Goal: Find specific page/section: Find specific page/section

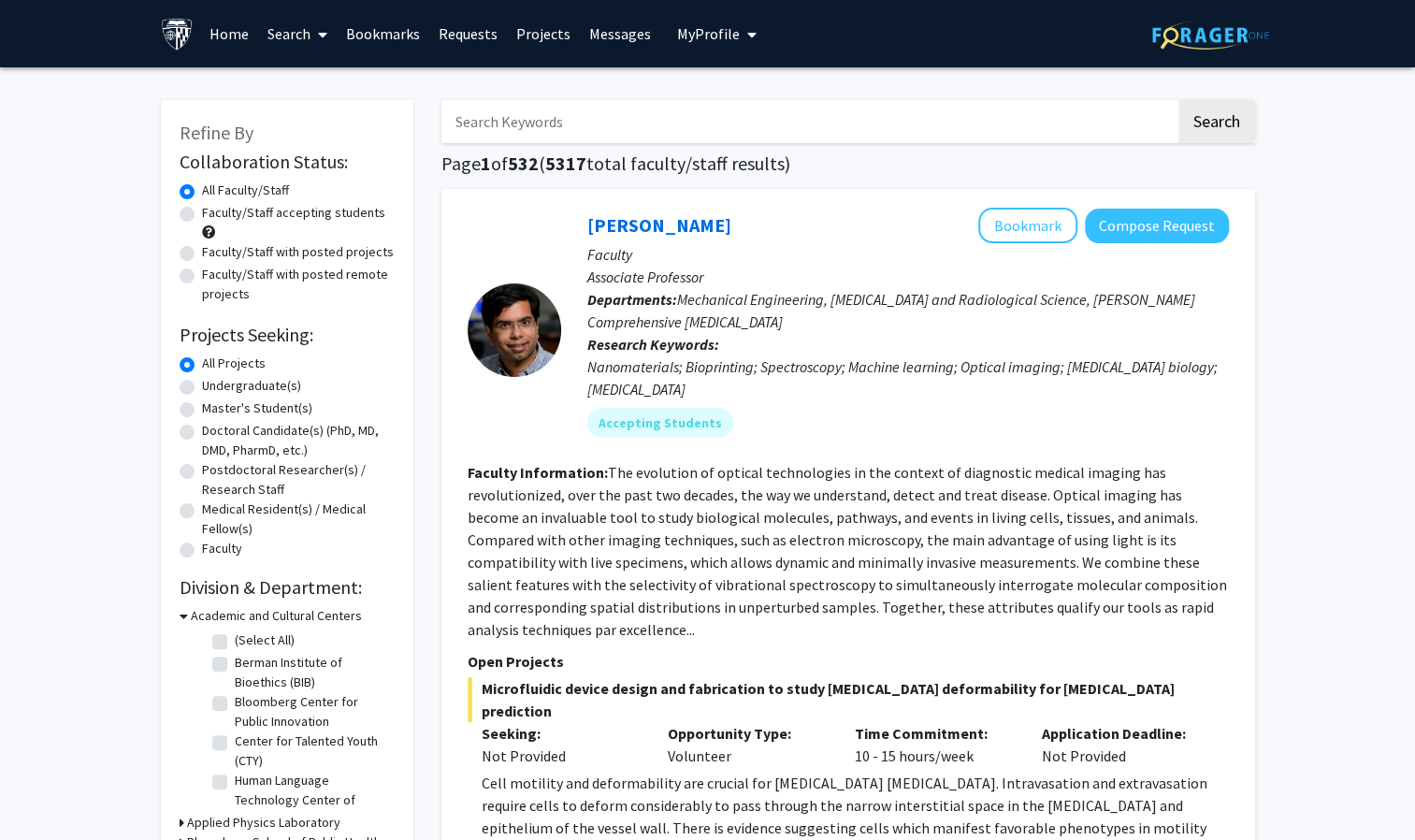
click at [368, 45] on link "Bookmarks" at bounding box center [383, 33] width 93 height 65
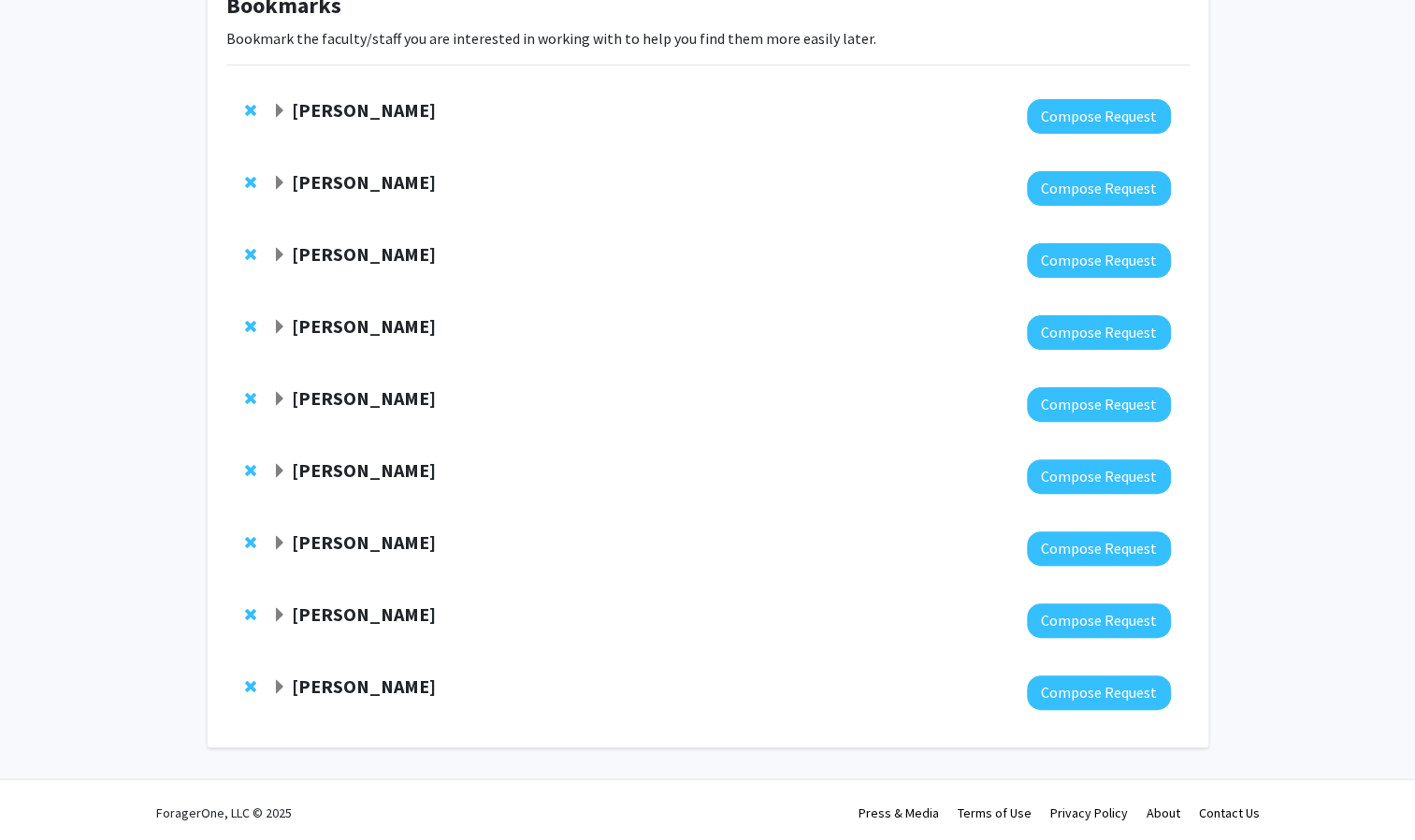
scroll to position [131, 0]
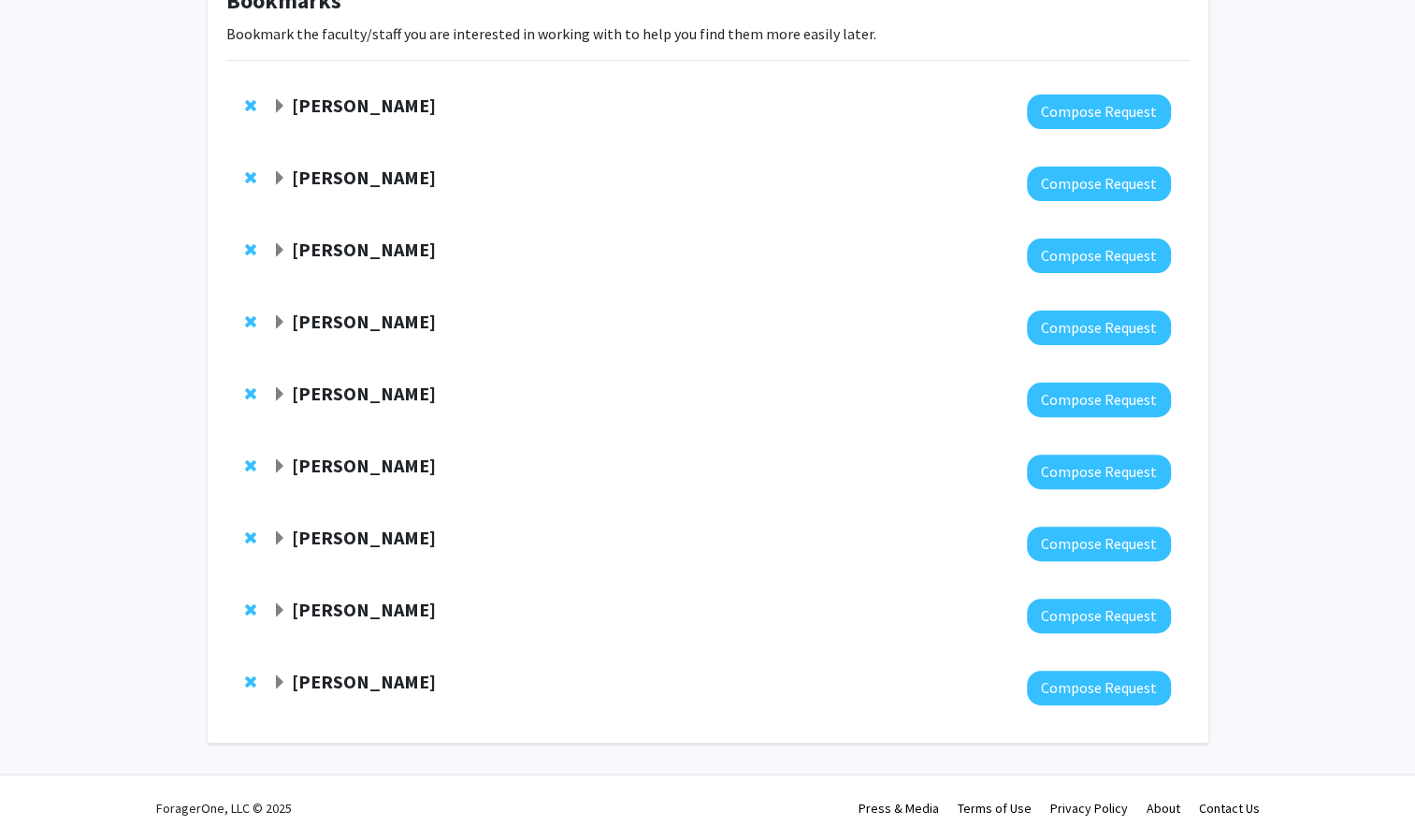
click at [376, 325] on strong "[PERSON_NAME]" at bounding box center [363, 321] width 144 height 24
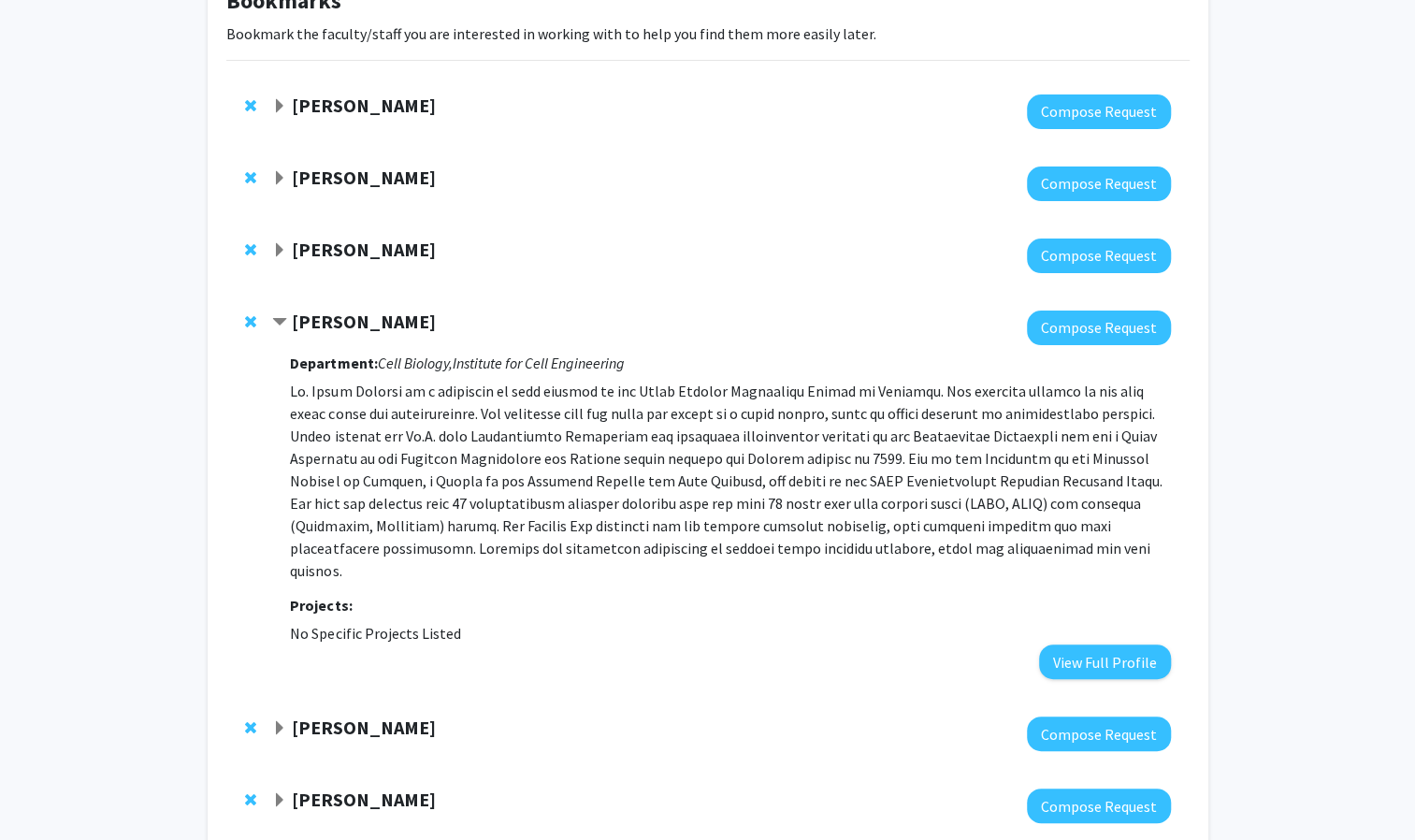
click at [376, 325] on strong "[PERSON_NAME]" at bounding box center [363, 321] width 144 height 24
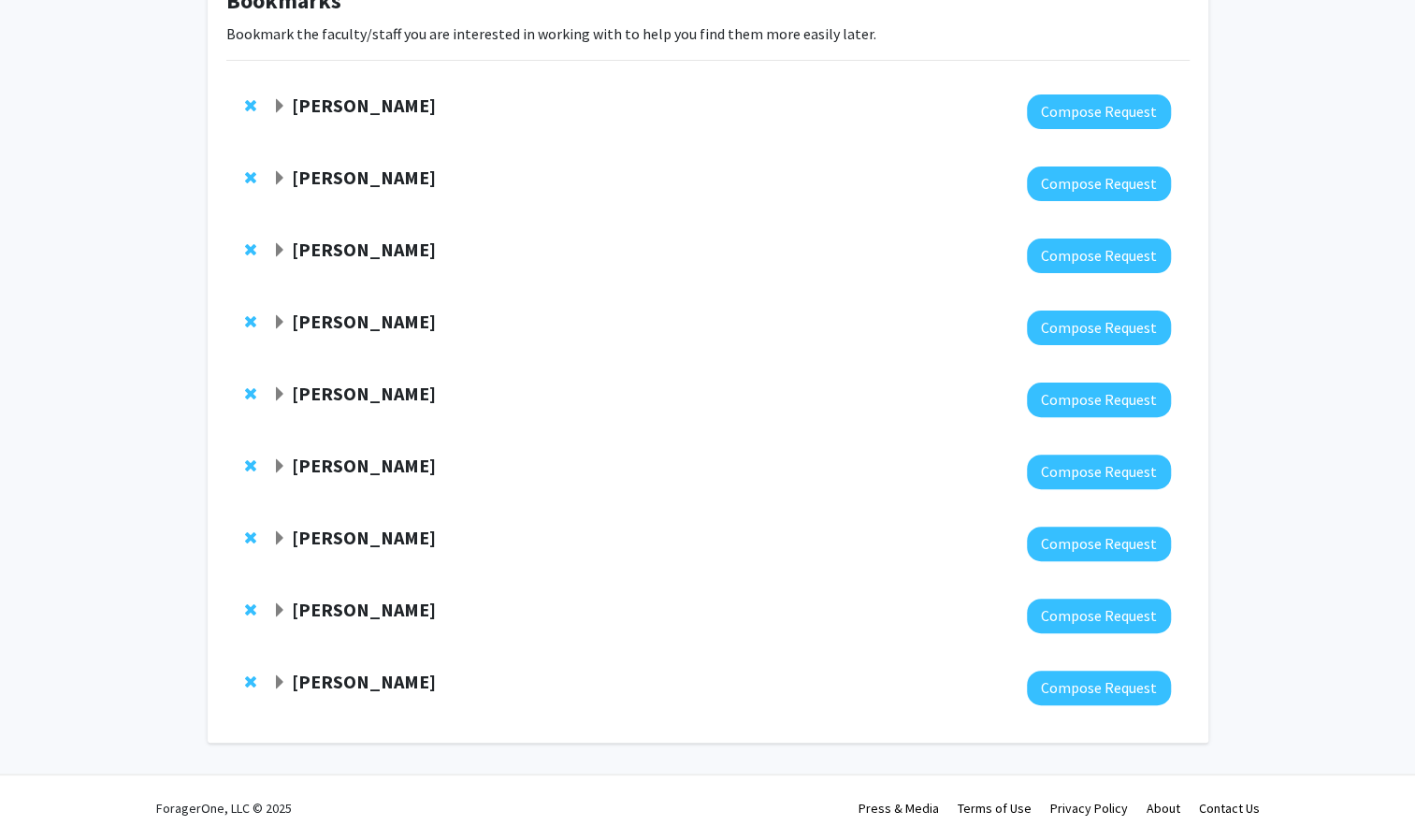
click at [352, 321] on strong "[PERSON_NAME]" at bounding box center [363, 321] width 144 height 24
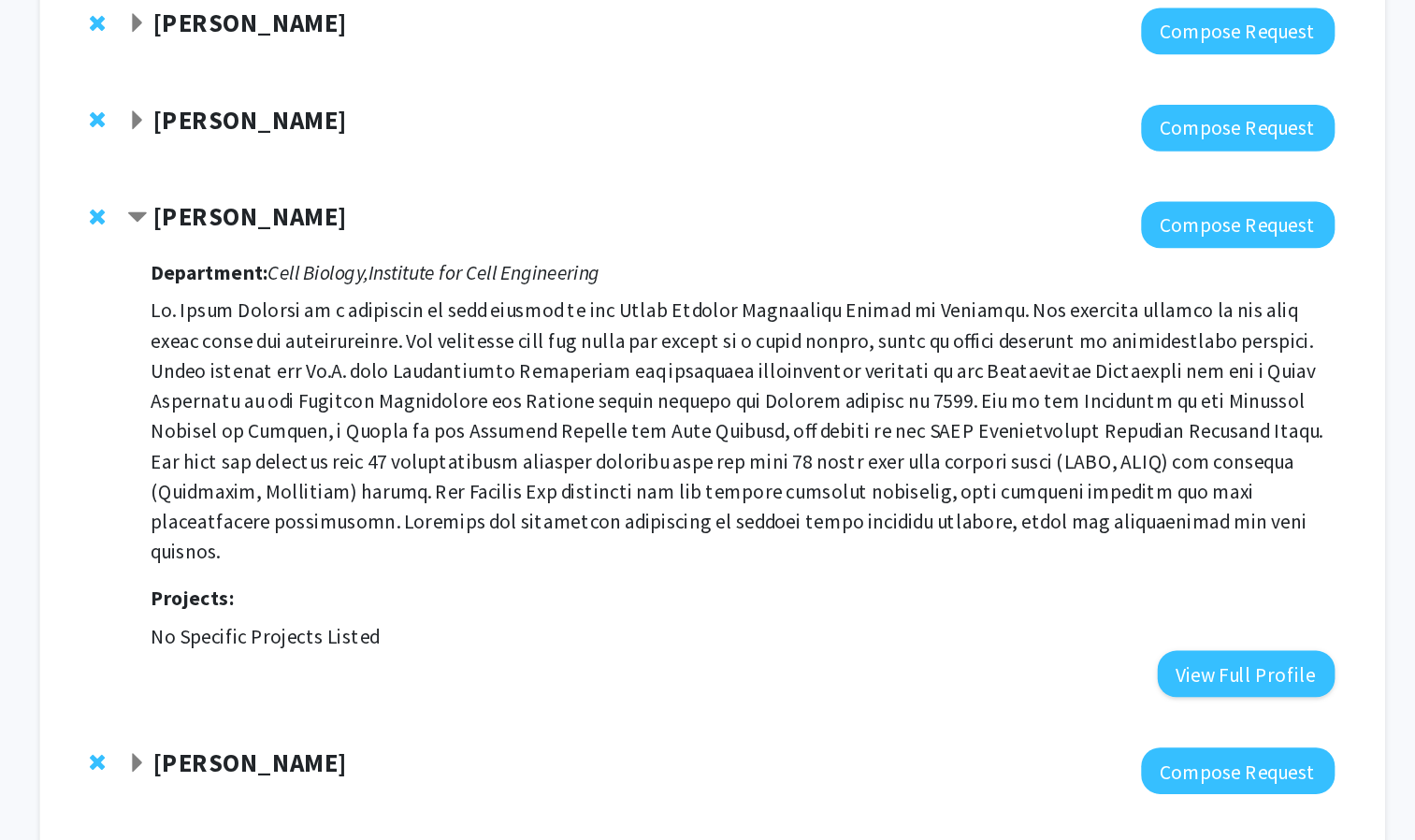
scroll to position [77, 0]
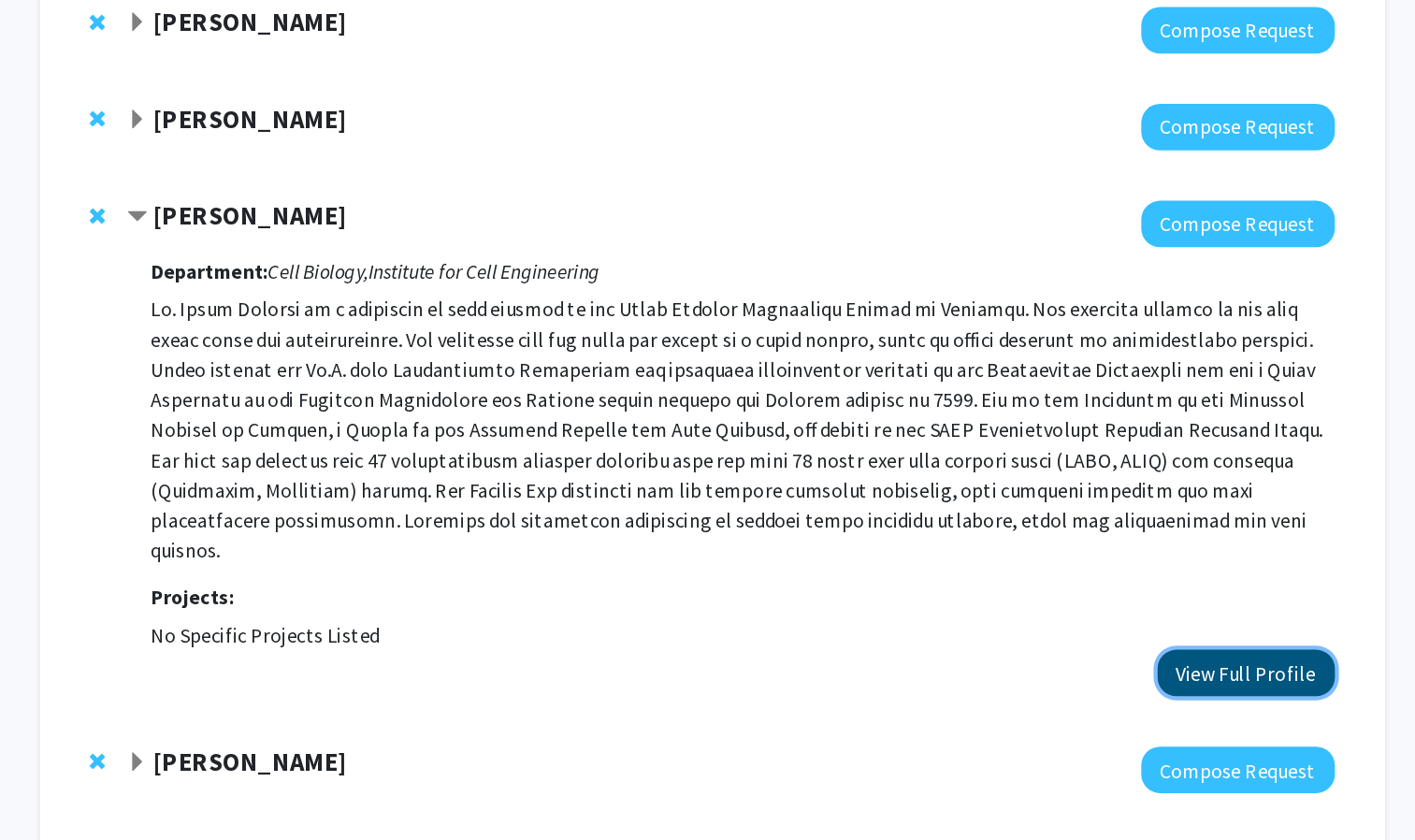
click at [1072, 697] on button "View Full Profile" at bounding box center [1104, 714] width 132 height 35
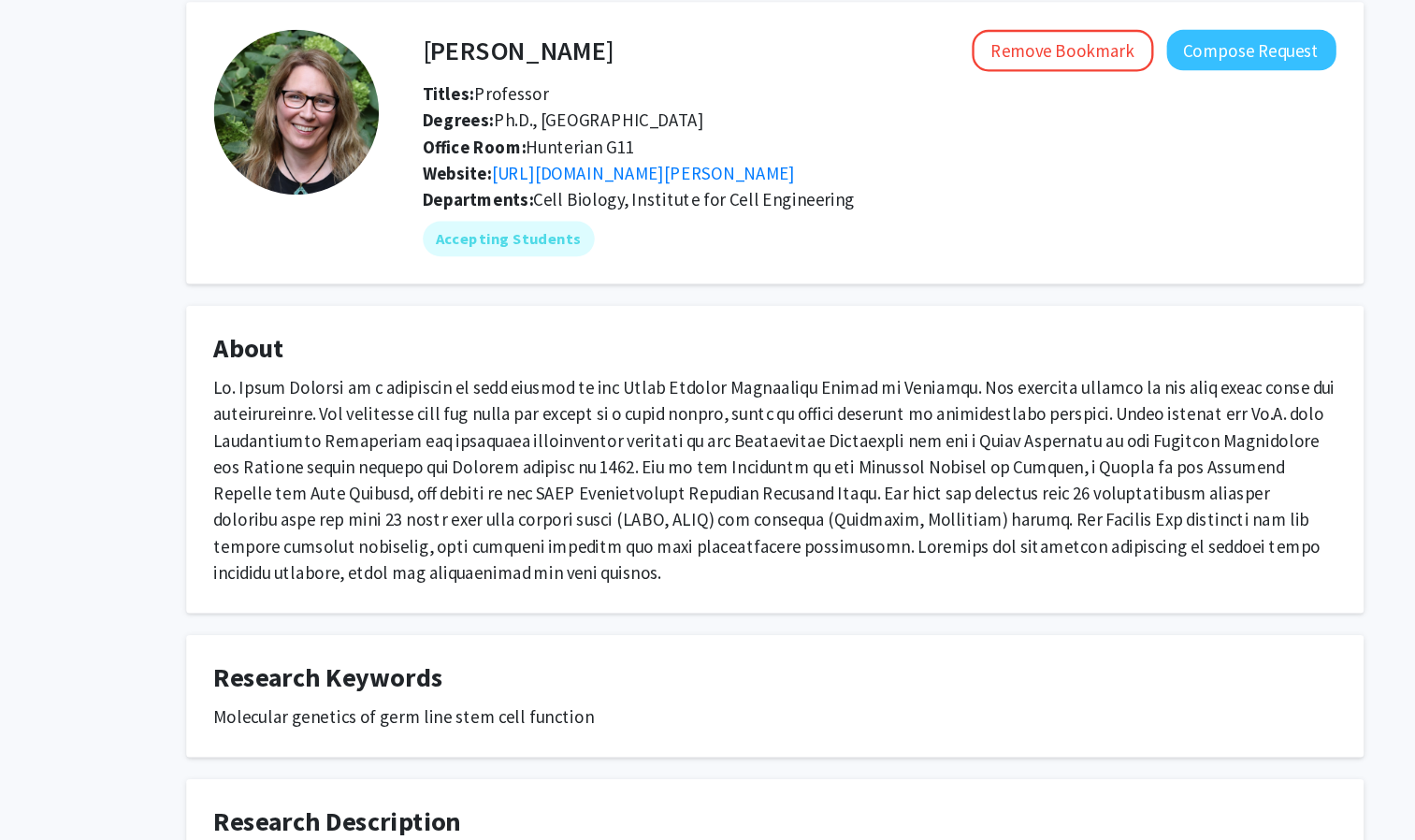
scroll to position [65, 0]
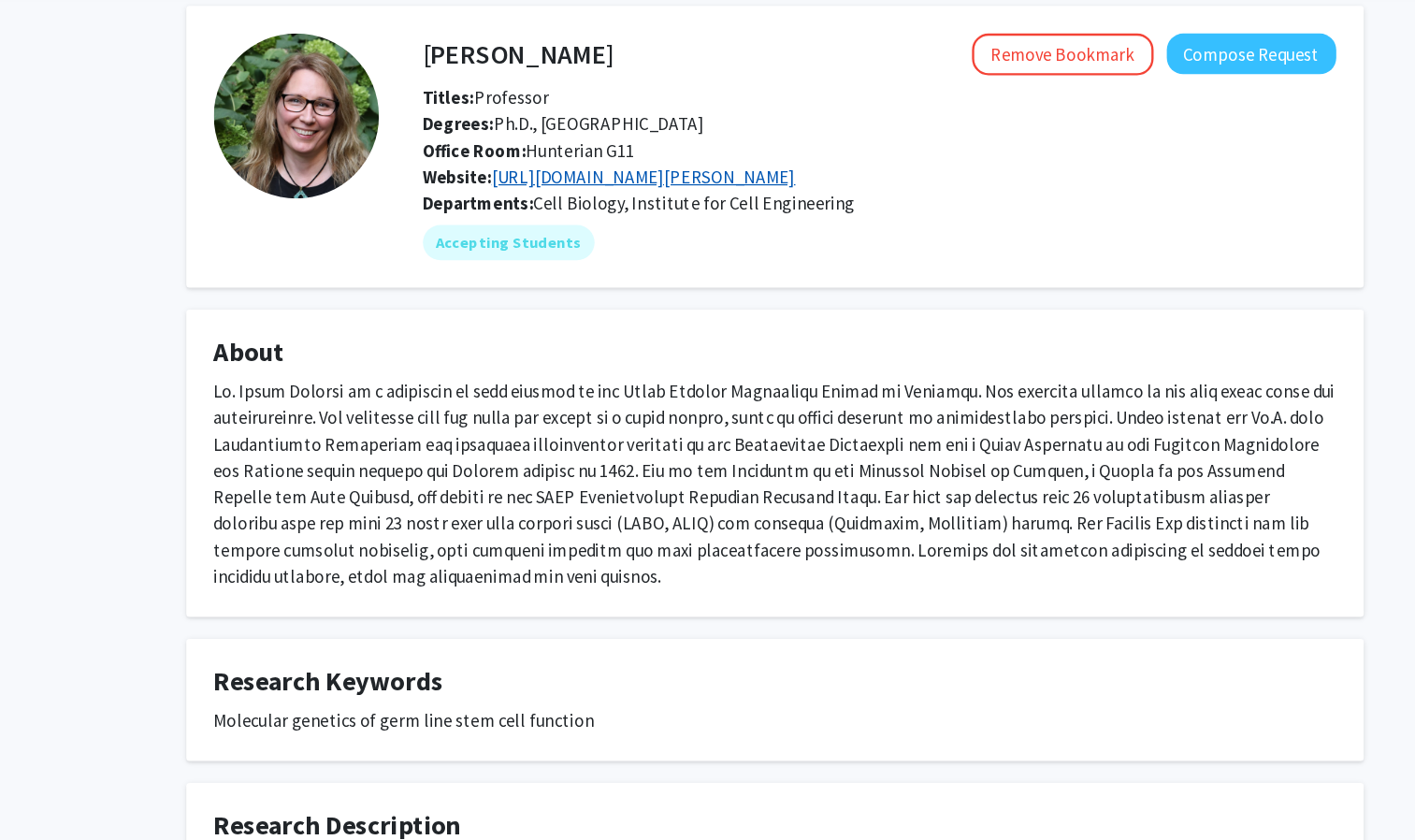
click at [726, 157] on link "[URL][DOMAIN_NAME][PERSON_NAME]" at bounding box center [596, 160] width 258 height 19
